Goal: Task Accomplishment & Management: Use online tool/utility

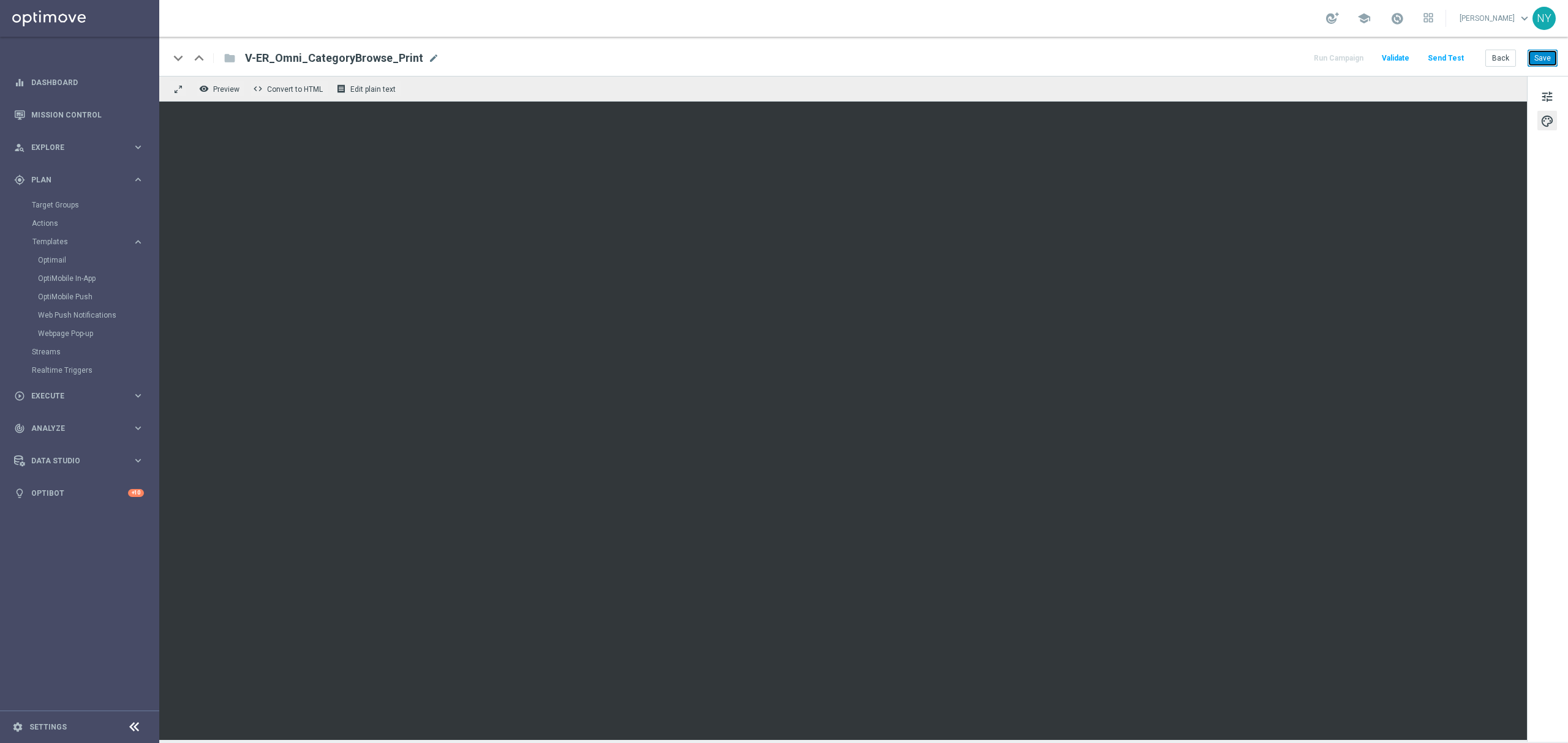
drag, startPoint x: 1546, startPoint y: 60, endPoint x: 1524, endPoint y: 52, distance: 23.4
click at [1546, 60] on button "Save" at bounding box center [1542, 58] width 30 height 17
click at [1445, 56] on button "Send Test" at bounding box center [1446, 58] width 40 height 16
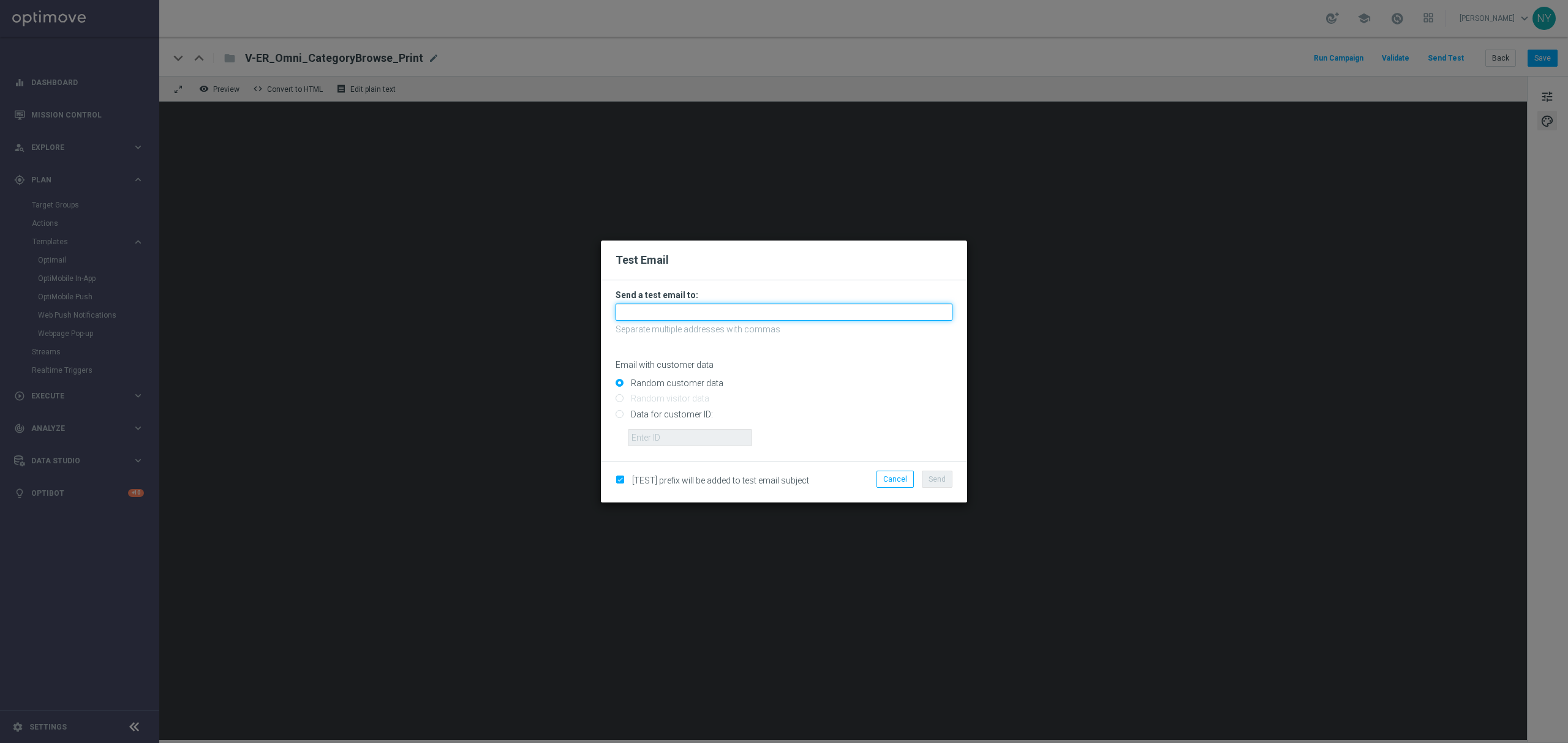
click at [655, 312] on input "text" at bounding box center [783, 313] width 337 height 17
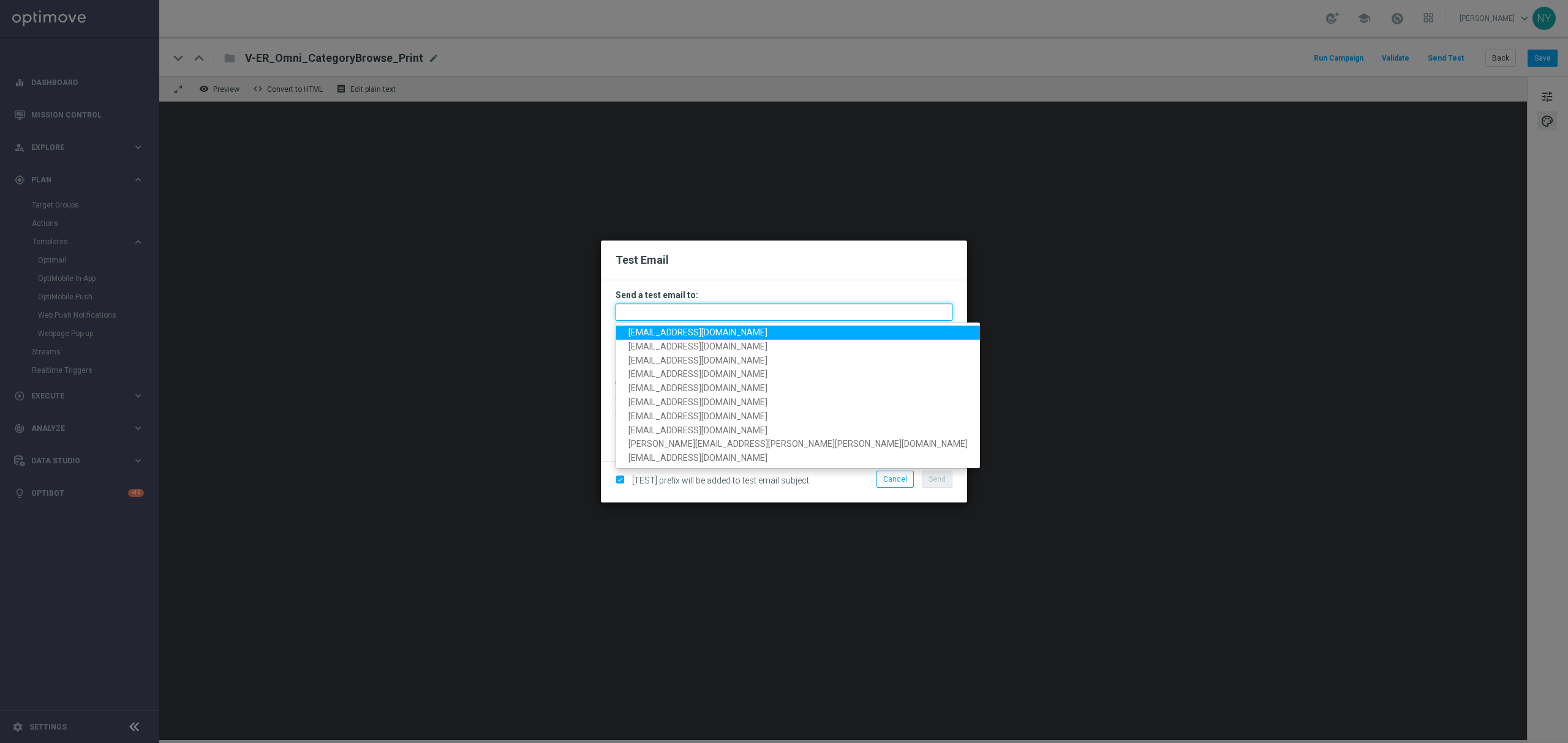
paste input "[EMAIL_ADDRESS][DOMAIN_NAME]"
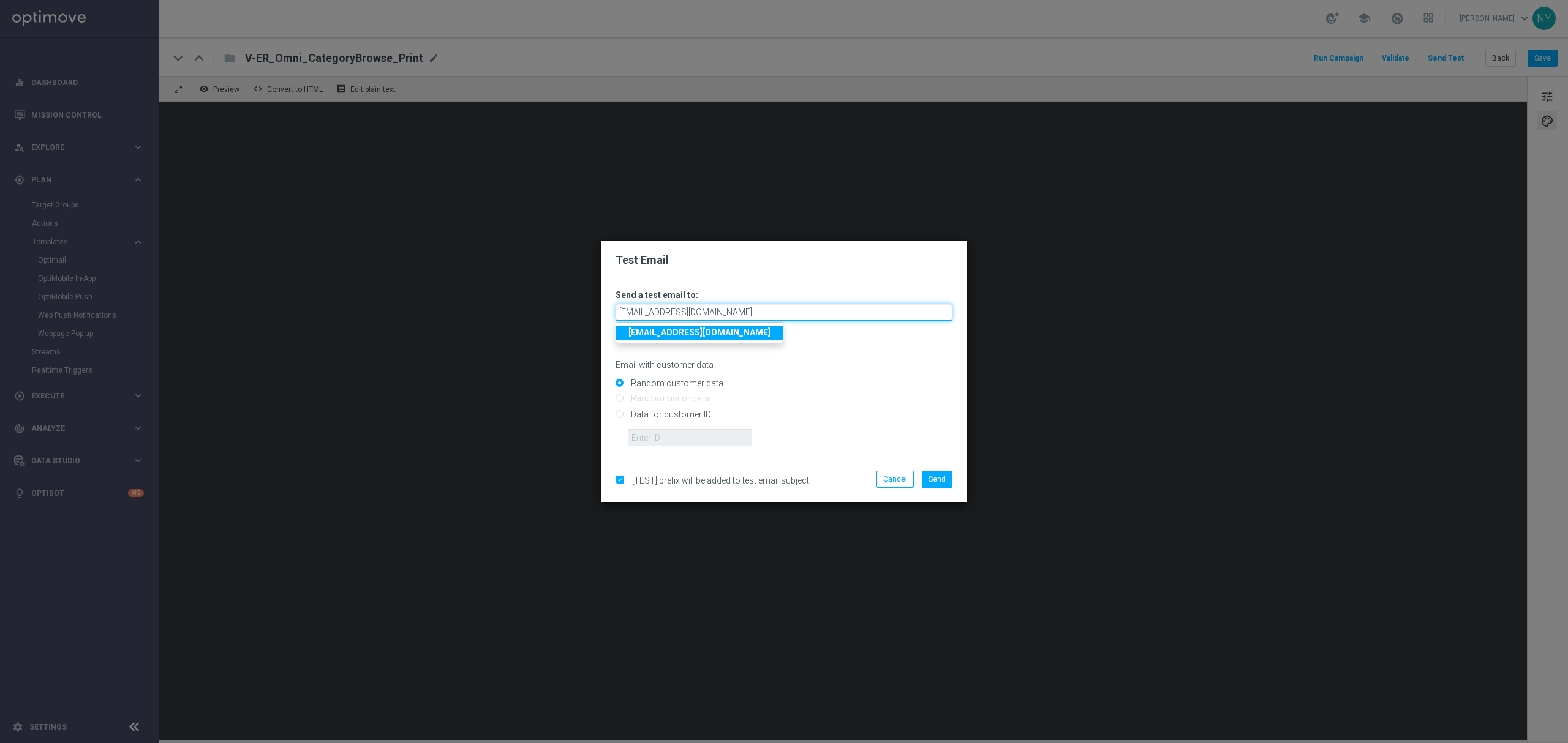
type input "[EMAIL_ADDRESS][DOMAIN_NAME]"
click at [620, 414] on input "Data for customer ID:" at bounding box center [783, 419] width 337 height 17
radio input "true"
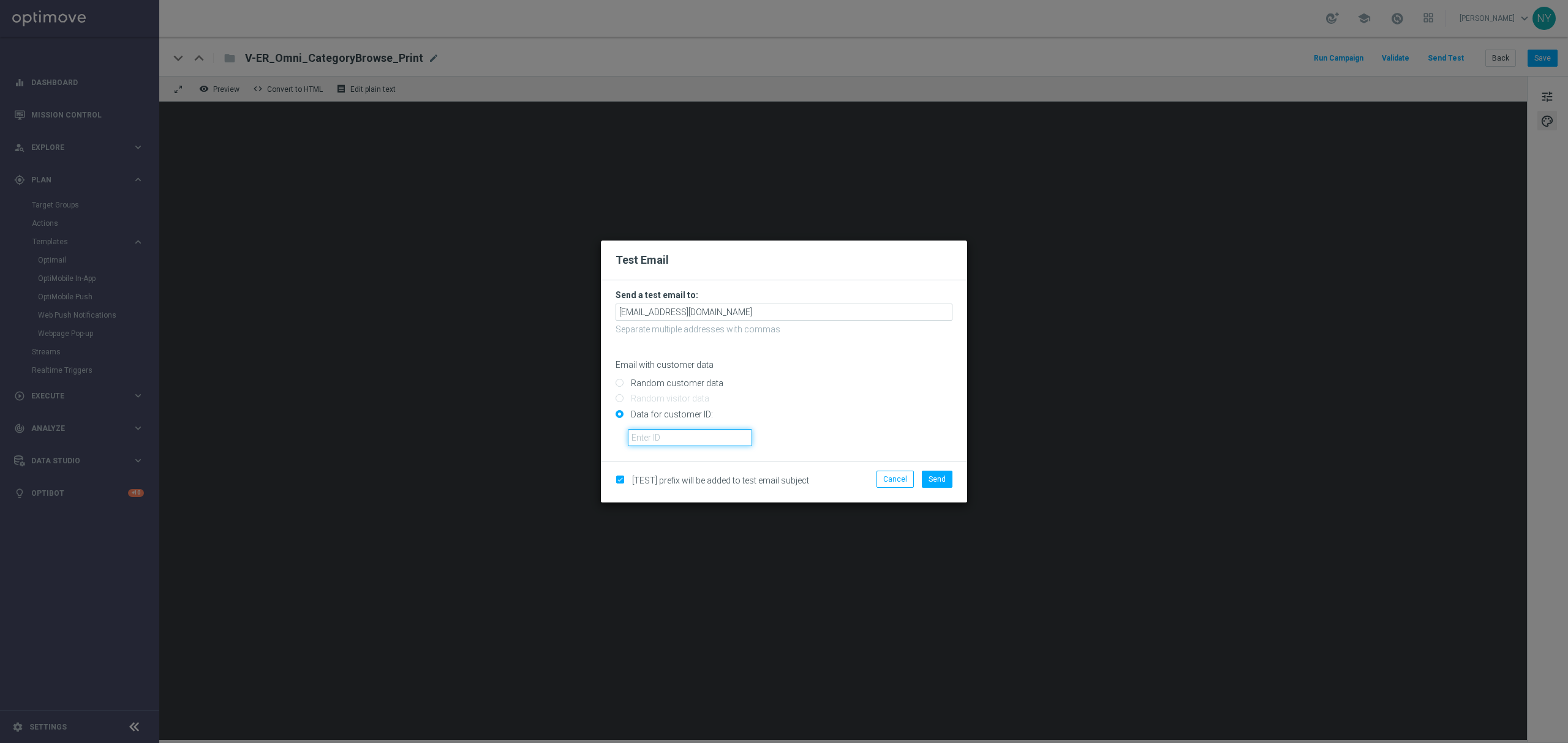
click at [662, 439] on input "text" at bounding box center [690, 437] width 124 height 17
paste input "10000020539"
type input "10000020539"
click at [938, 482] on span "Send" at bounding box center [937, 480] width 17 height 9
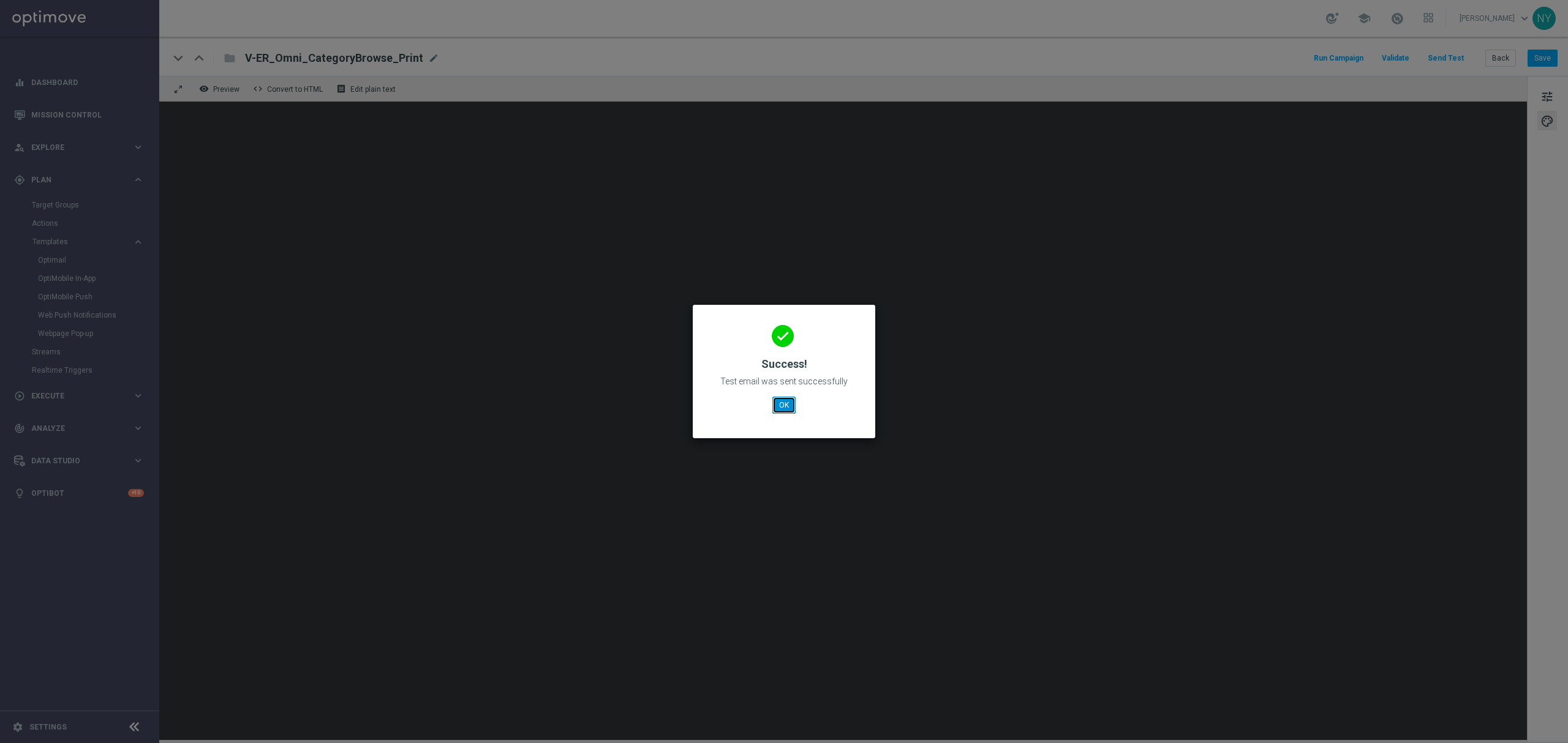
click at [785, 410] on button "OK" at bounding box center [783, 405] width 23 height 17
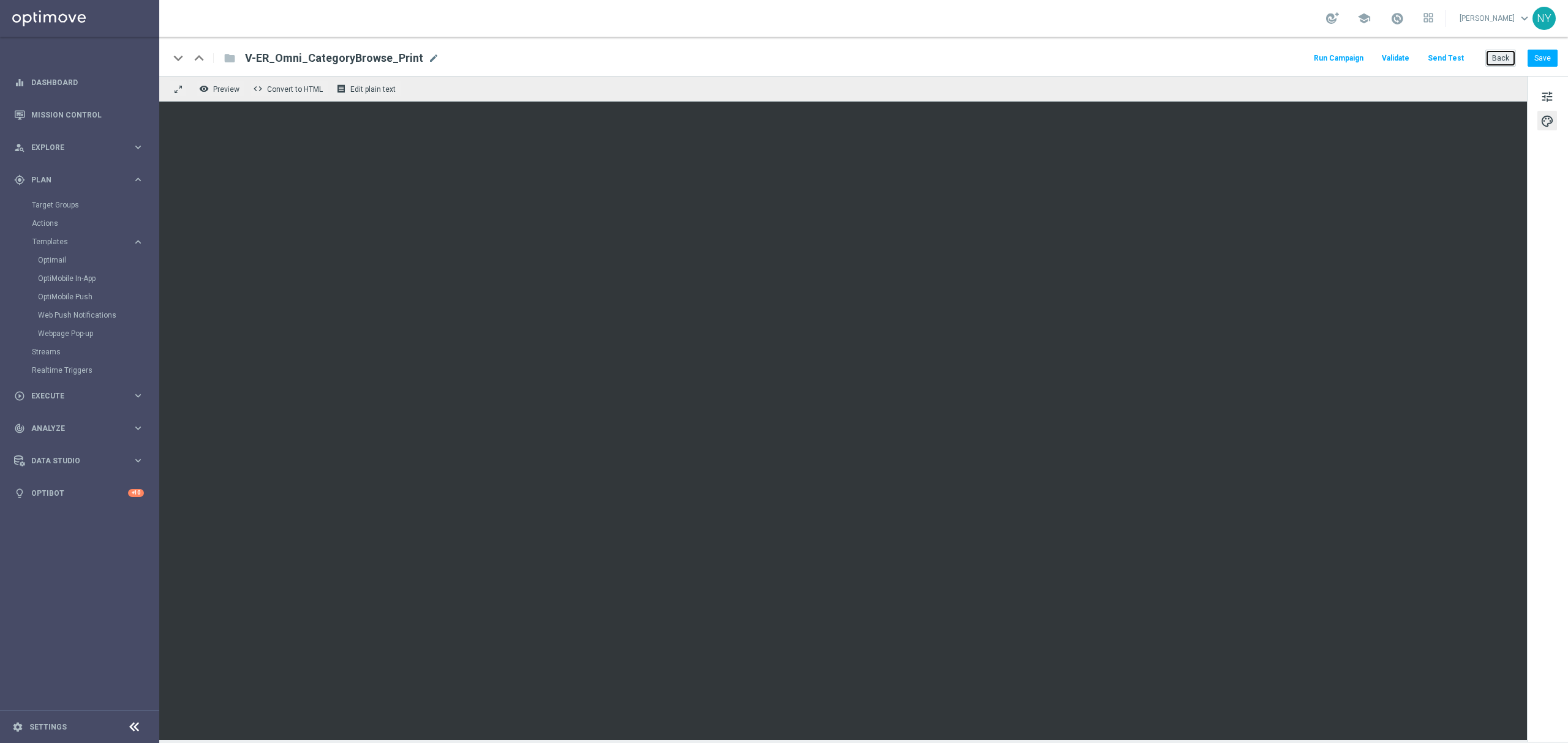
click at [1498, 56] on button "Back" at bounding box center [1500, 58] width 30 height 17
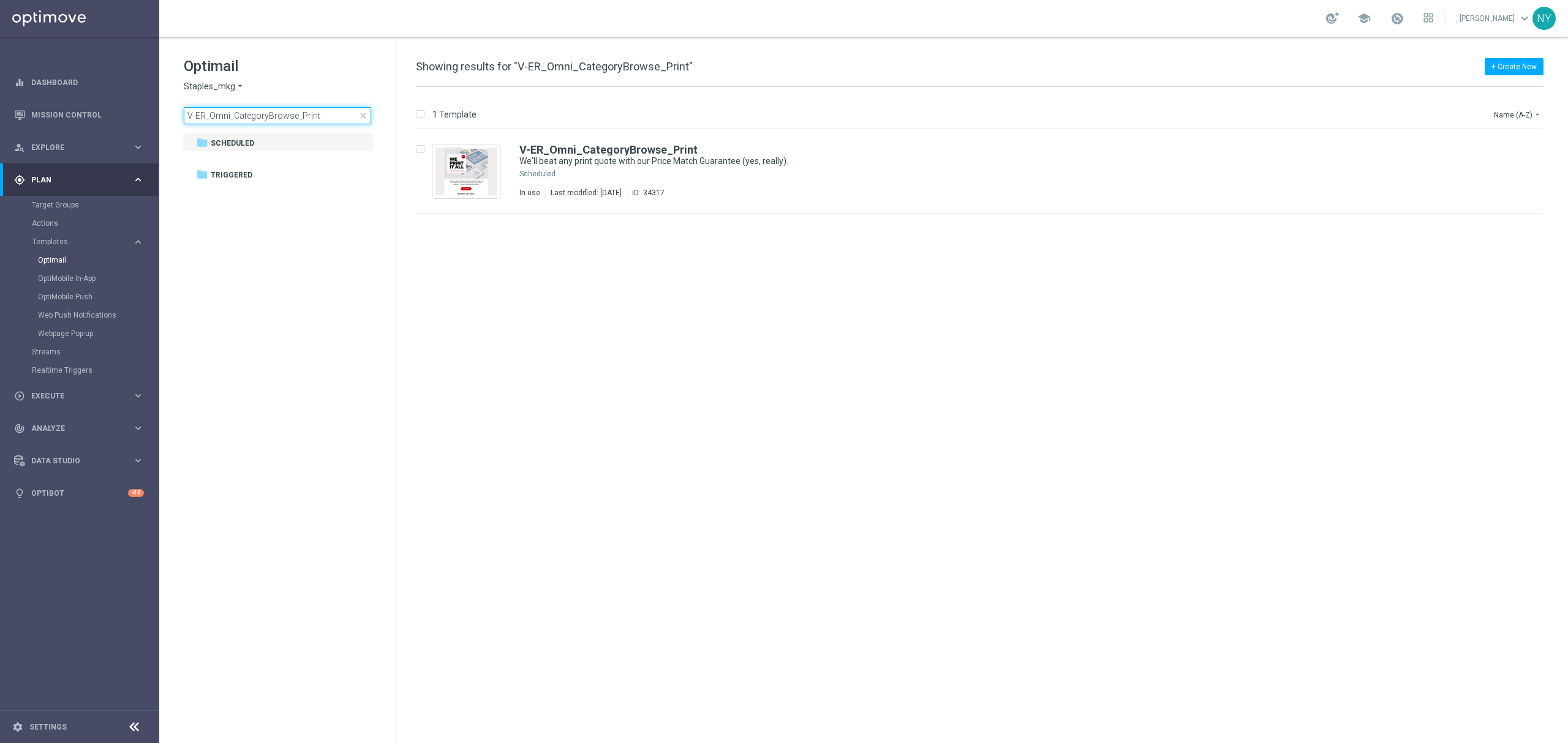
click at [331, 123] on input "V-ER_Omni_CategoryBrowse_Print" at bounding box center [277, 116] width 187 height 17
drag, startPoint x: 267, startPoint y: 115, endPoint x: 3, endPoint y: 125, distance: 264.2
click at [5, 125] on main "equalizer Dashboard Mission Control" at bounding box center [784, 372] width 1568 height 743
type input "V-ER_Omni_CategorySearch_Print"
click at [625, 145] on b "V-ER_Omni_CategorySearch_Print" at bounding box center [607, 149] width 177 height 13
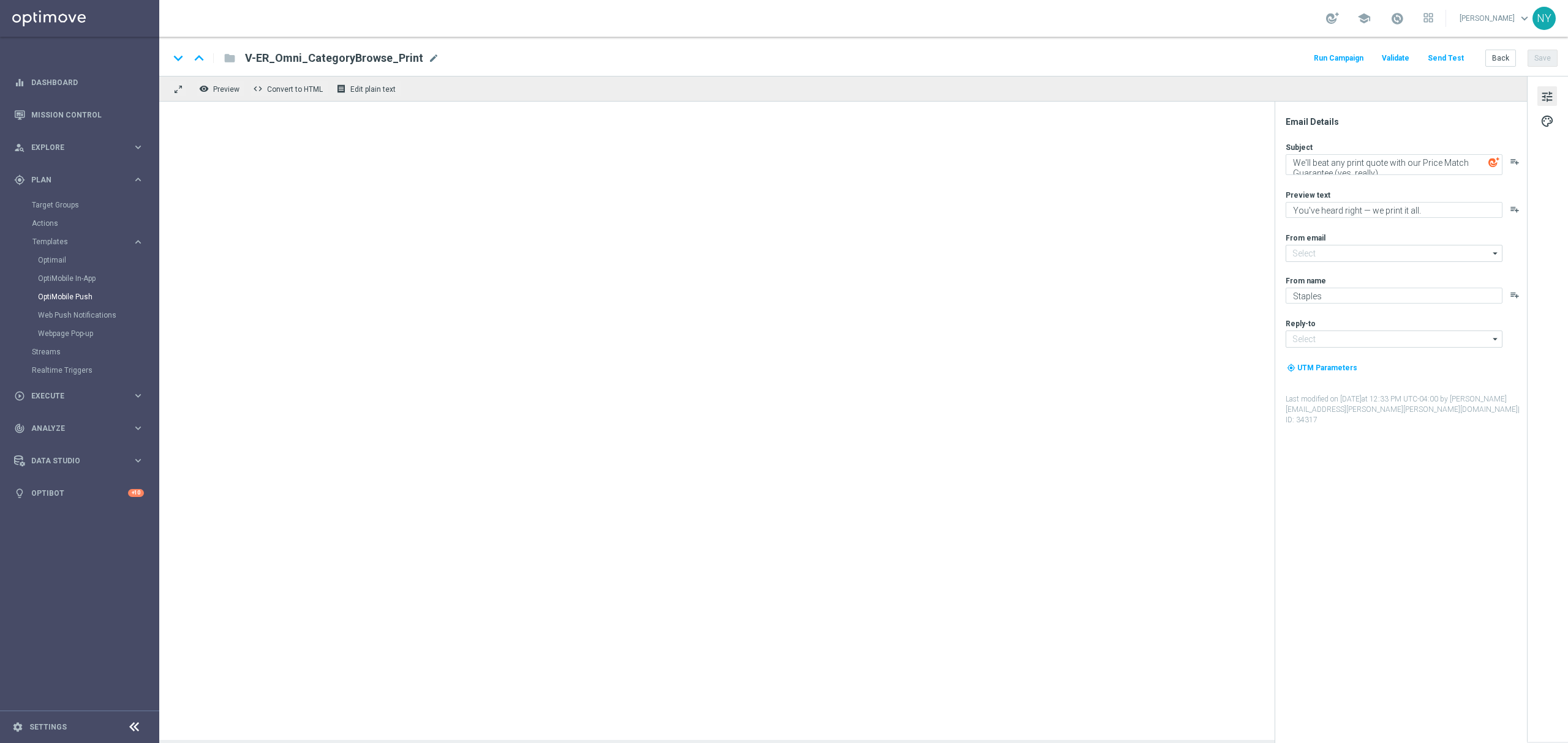
type textarea "Need prints ASAP? We've got you covered."
type textarea "No stress! Order by noon for same-day pickup."
type input "[EMAIL_ADDRESS][DOMAIN_NAME]"
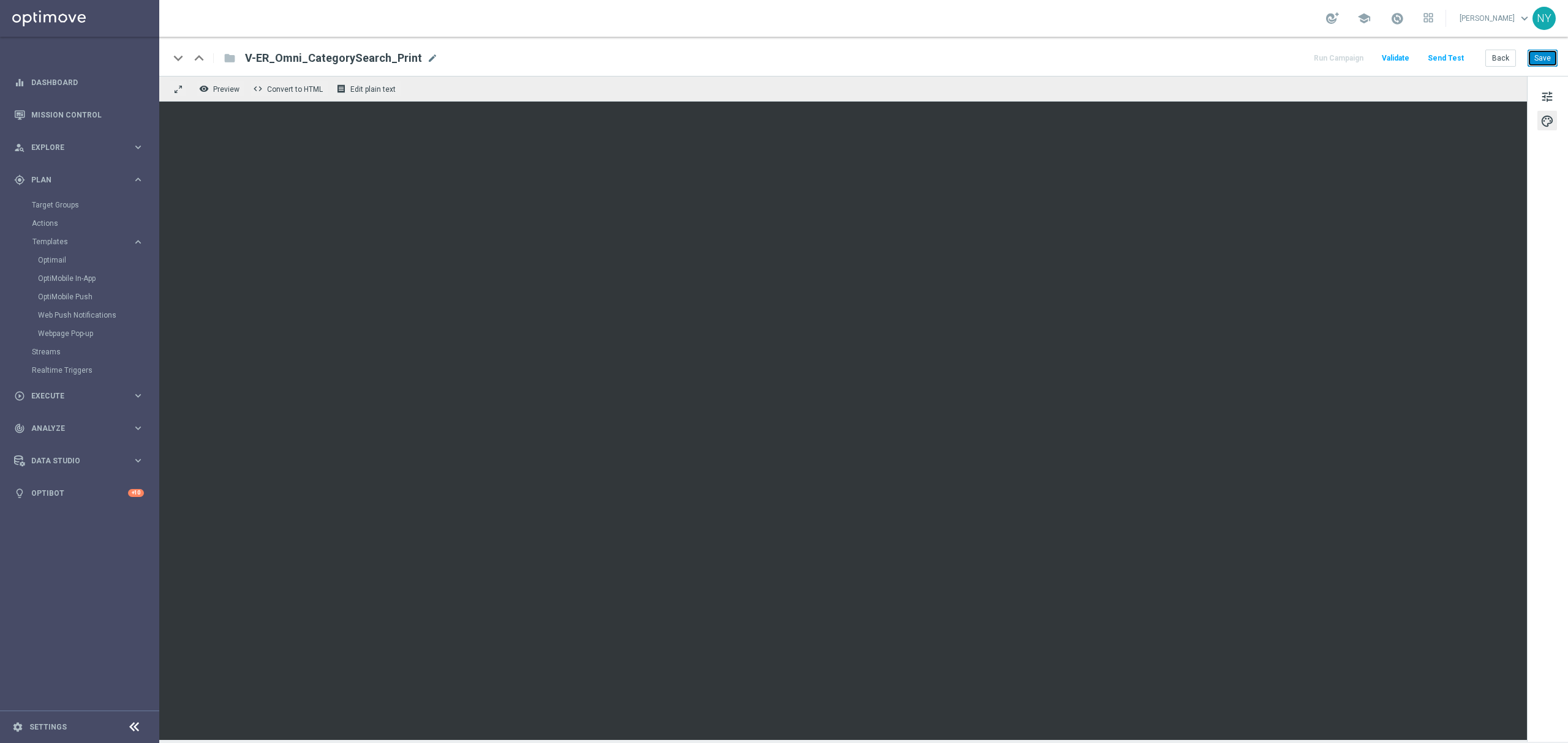
click at [1545, 56] on button "Save" at bounding box center [1542, 58] width 30 height 17
click at [1453, 55] on button "Send Test" at bounding box center [1446, 58] width 40 height 16
click at [1445, 54] on button "Send Test" at bounding box center [1446, 58] width 40 height 16
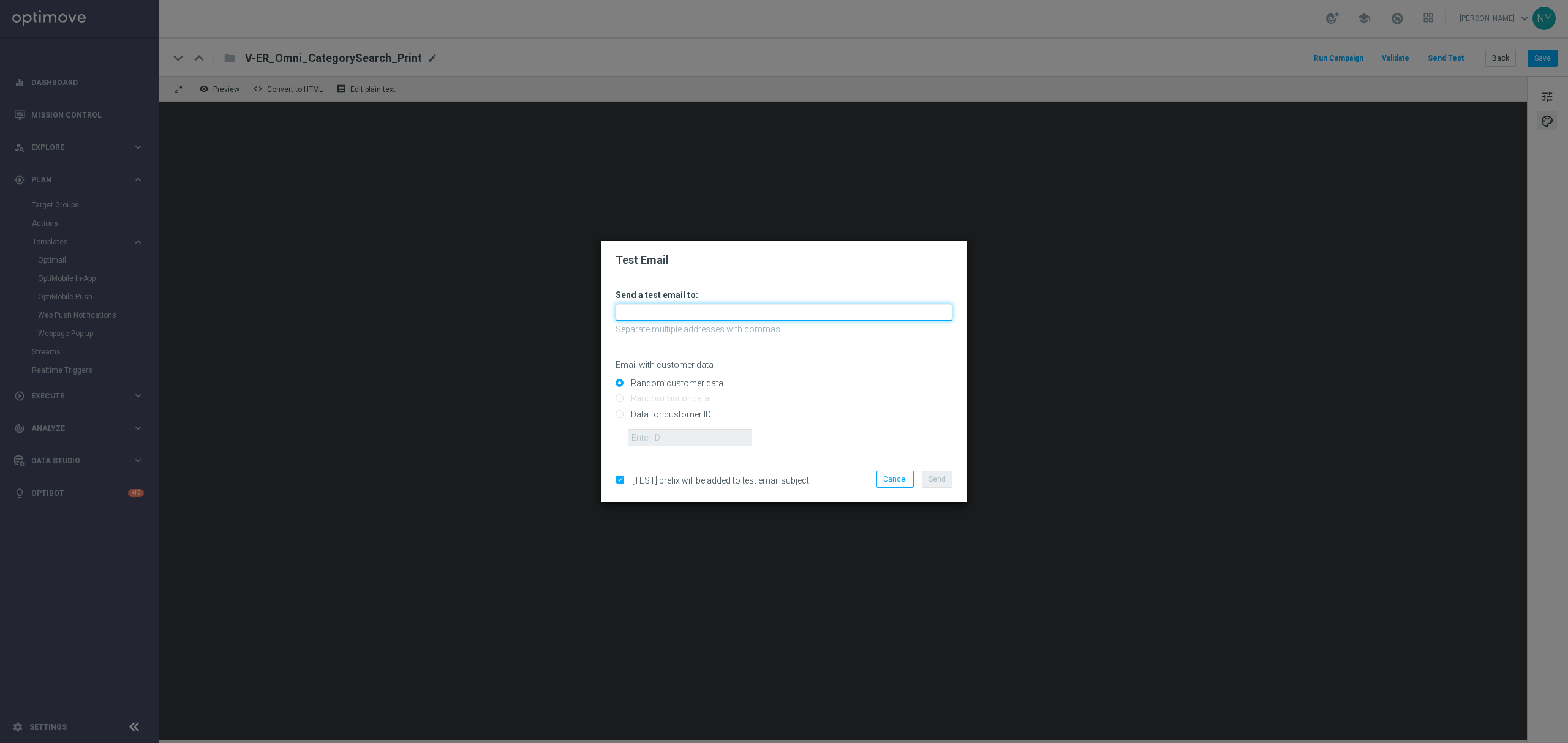
click at [679, 310] on input "text" at bounding box center [783, 313] width 337 height 17
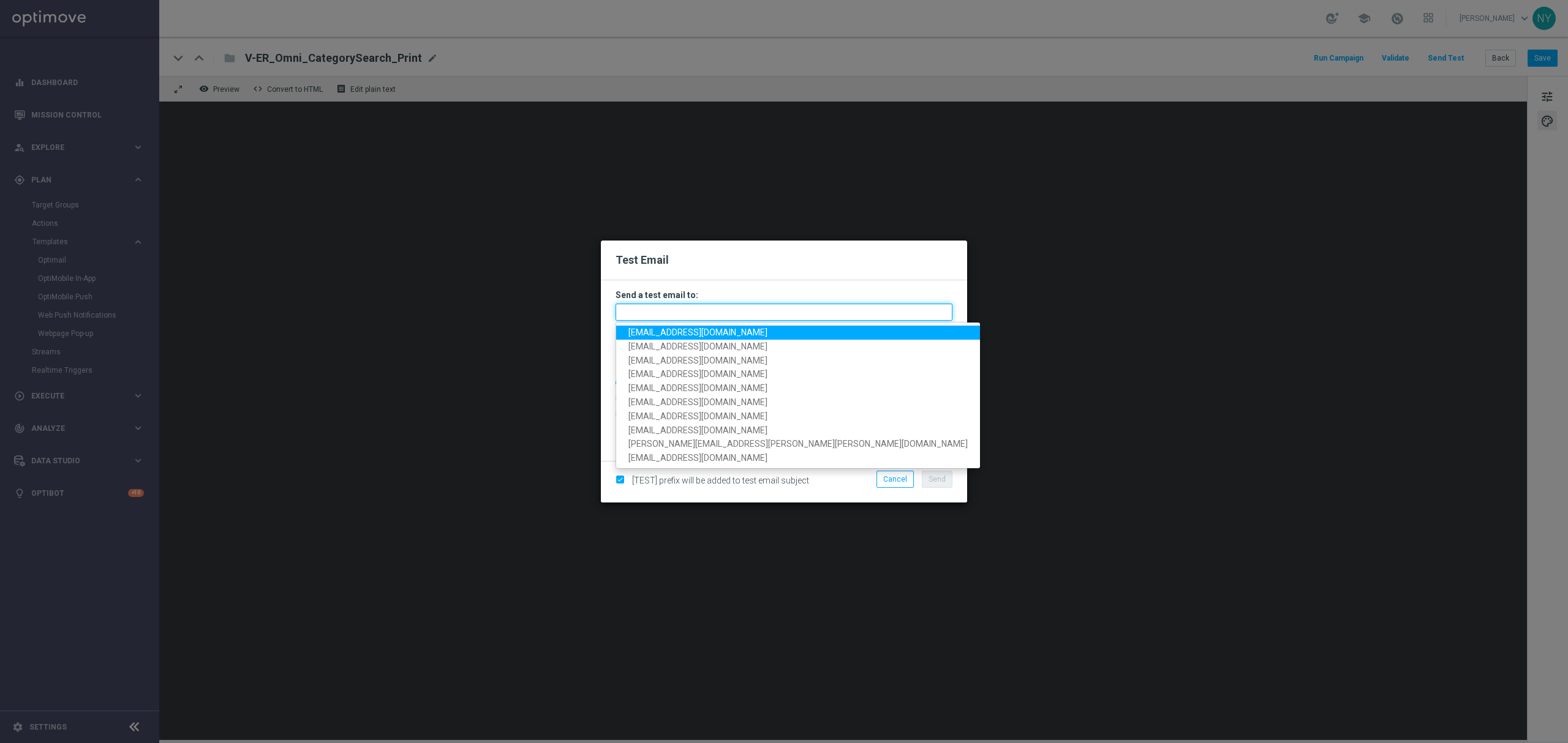
paste input "[EMAIL_ADDRESS][DOMAIN_NAME]"
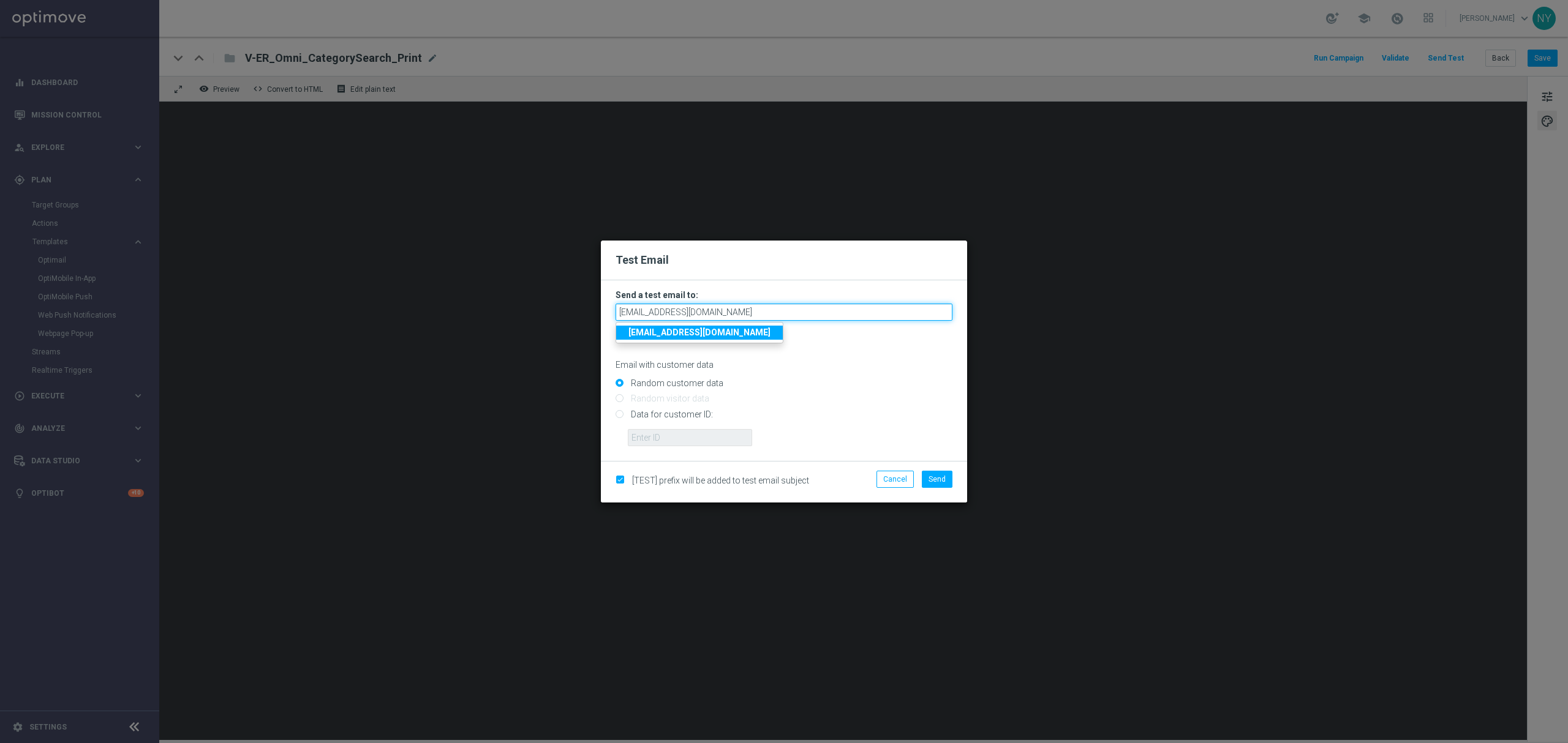
type input "[EMAIL_ADDRESS][DOMAIN_NAME]"
click at [618, 417] on input "Data for customer ID:" at bounding box center [783, 419] width 337 height 17
radio input "true"
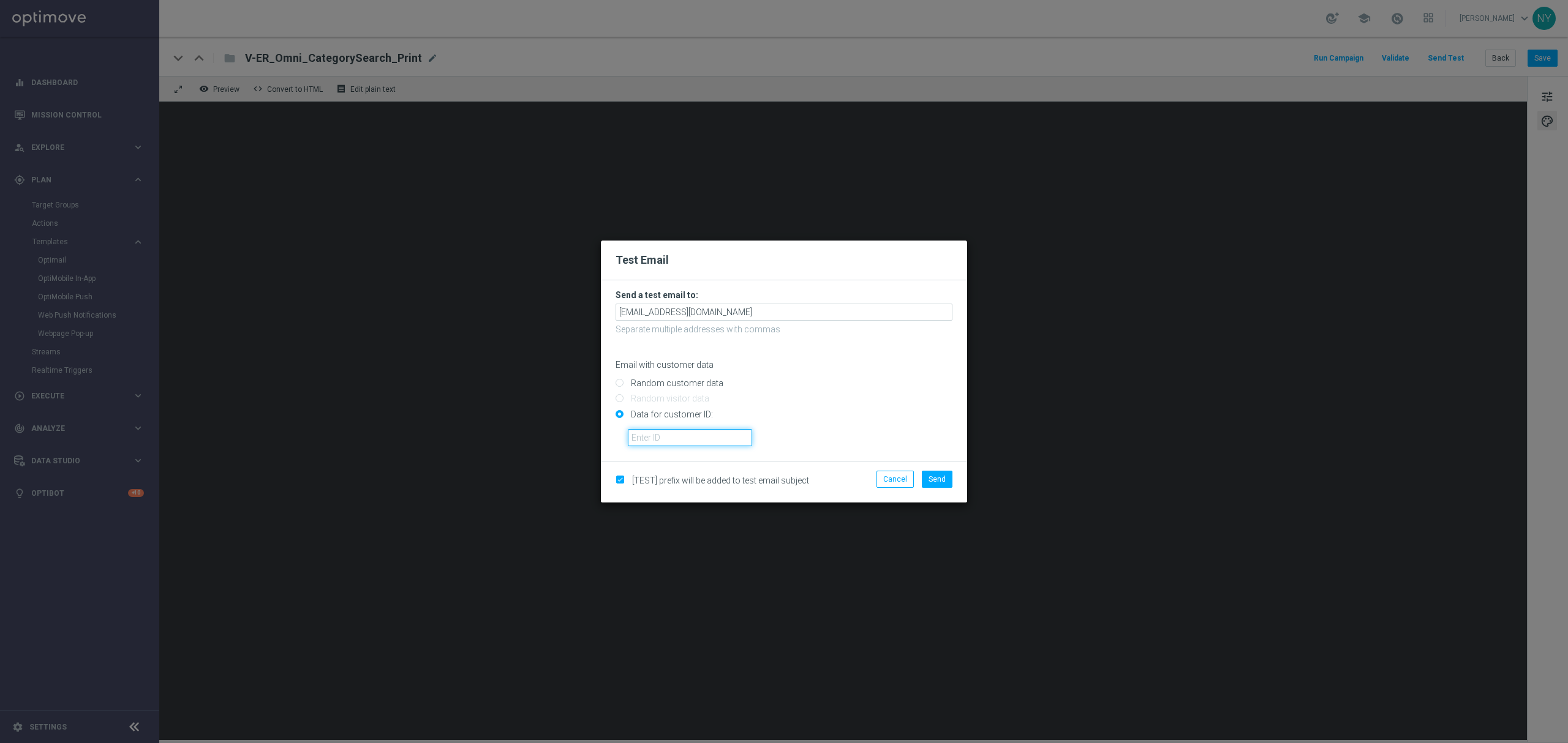
click at [713, 438] on input "text" at bounding box center [690, 437] width 124 height 17
paste input "10000020539"
type input "10000020539"
click at [941, 480] on span "Send" at bounding box center [937, 480] width 17 height 9
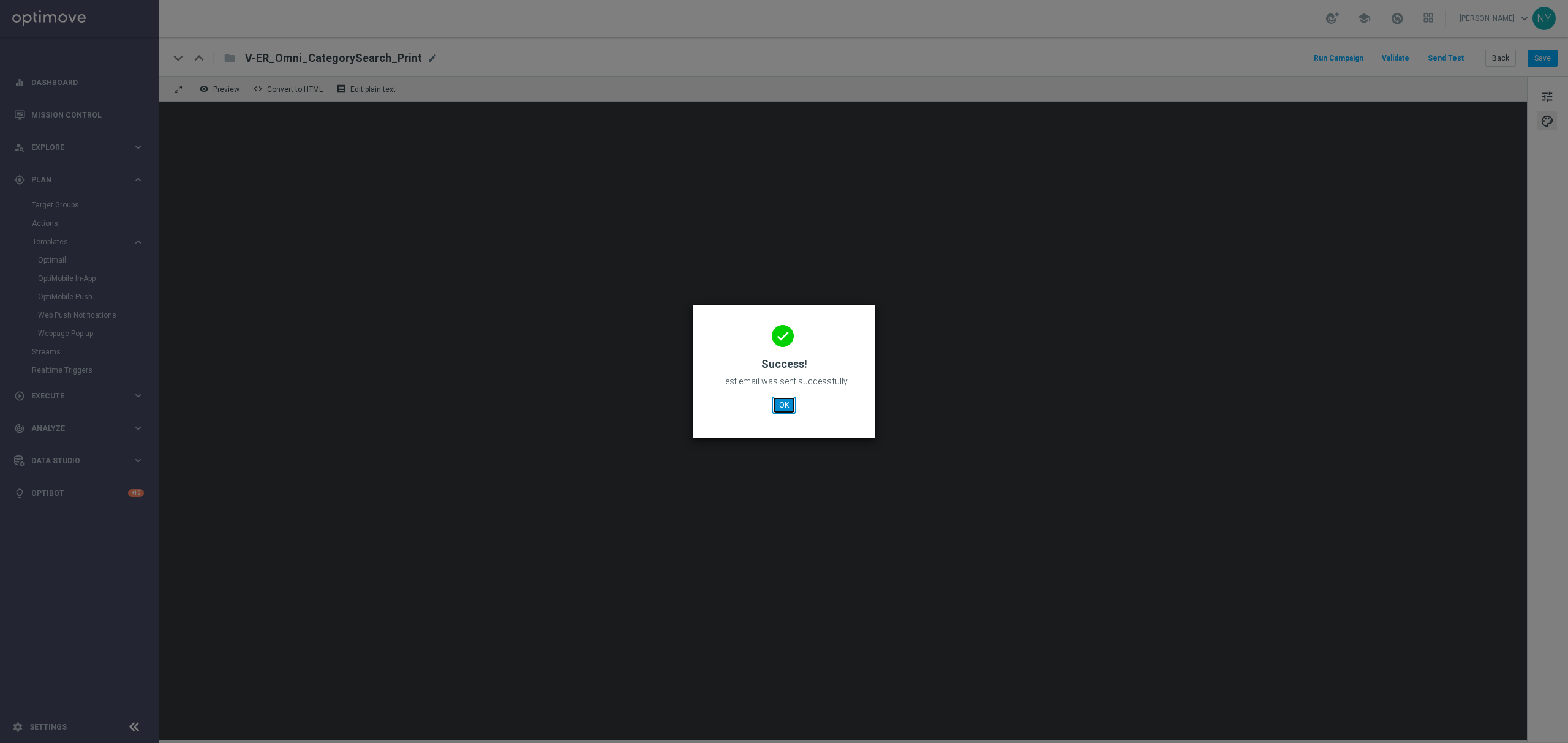
click at [787, 405] on button "OK" at bounding box center [783, 405] width 23 height 17
